Goal: Task Accomplishment & Management: Manage account settings

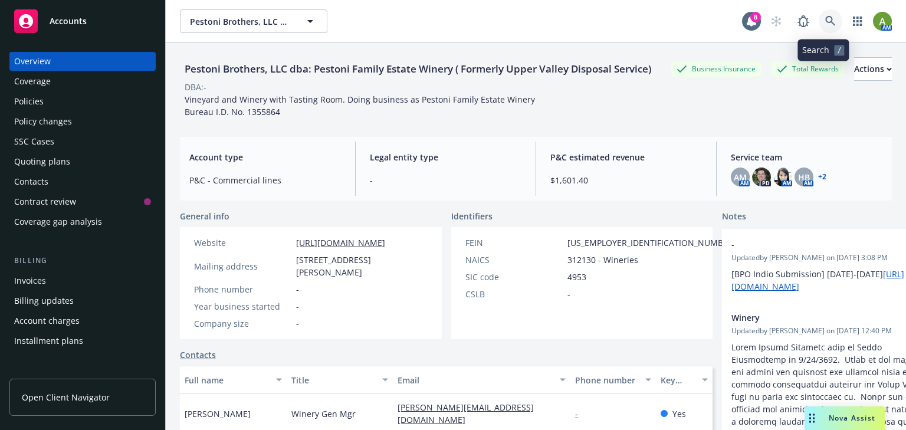
scroll to position [94, 0]
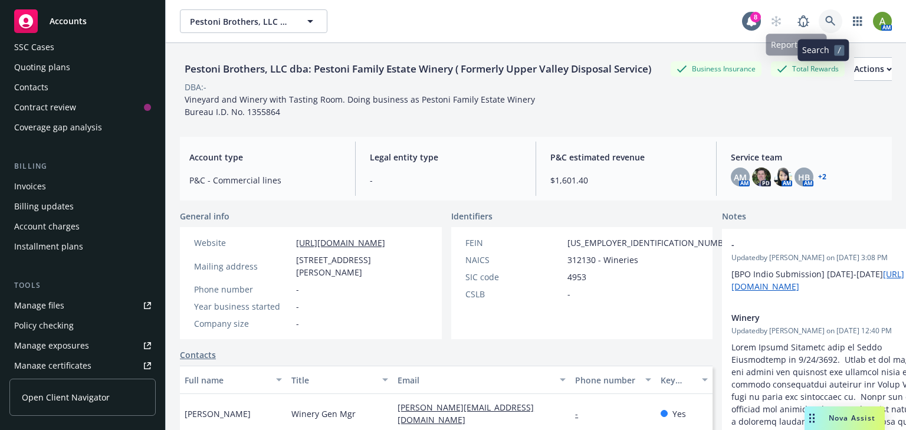
click at [826, 24] on icon at bounding box center [830, 21] width 10 height 10
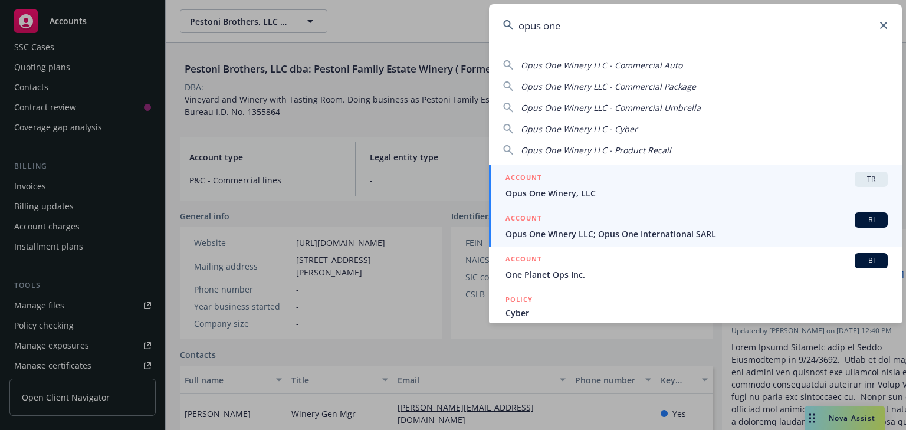
type input "opus one"
click at [609, 232] on span "Opus One Winery LLC; Opus One International SARL" at bounding box center [696, 234] width 382 height 12
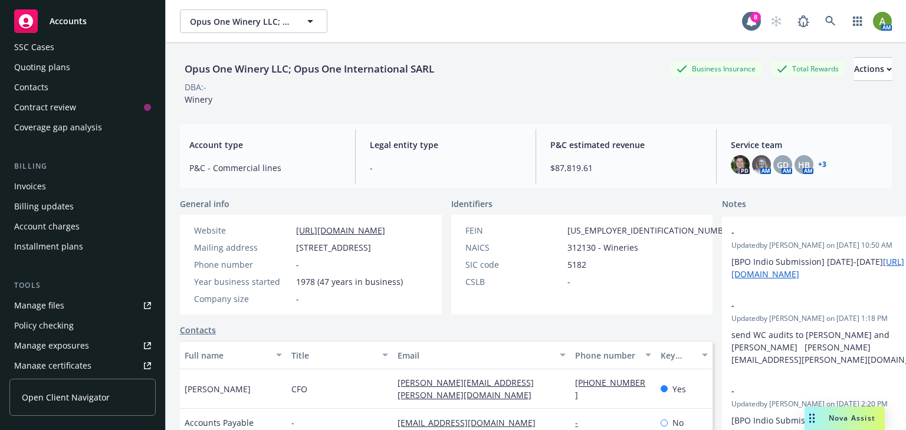
click at [32, 304] on div "Manage files" at bounding box center [39, 305] width 50 height 19
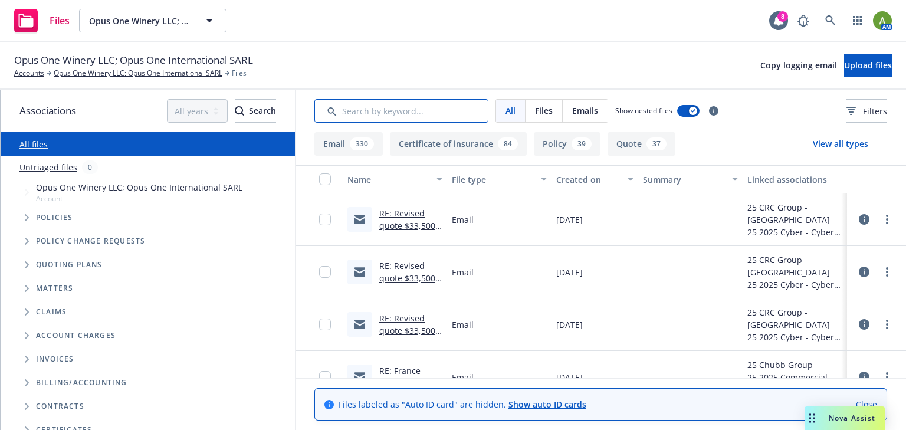
click at [423, 107] on input "Search by keyword..." at bounding box center [401, 111] width 174 height 24
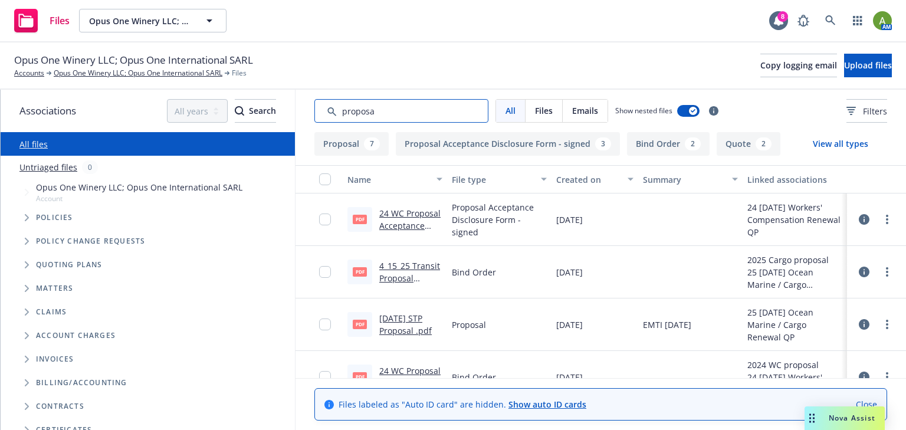
type input "proposa"
click at [413, 321] on link "4/15/2025 STP Proposal .pdf" at bounding box center [405, 325] width 52 height 24
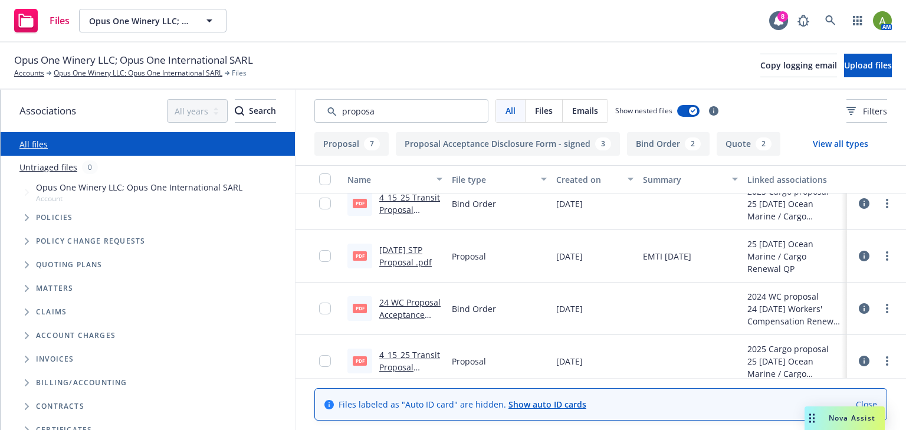
scroll to position [47, 0]
